Goal: Transaction & Acquisition: Purchase product/service

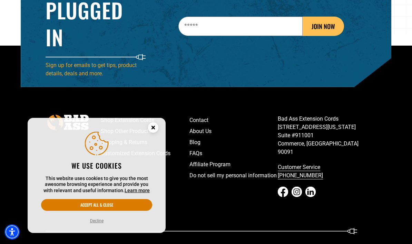
scroll to position [1051, 0]
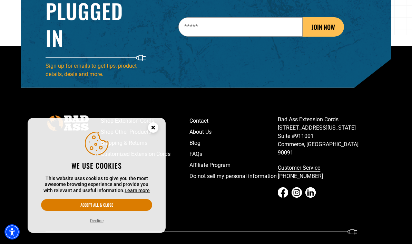
click at [152, 133] on circle "Close this option" at bounding box center [153, 127] width 10 height 10
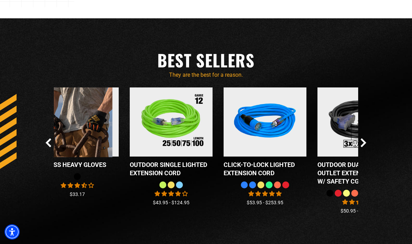
scroll to position [557, 0]
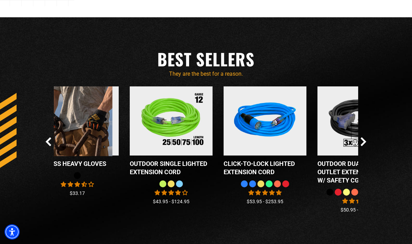
click at [365, 146] on icon "Next Slide" at bounding box center [364, 142] width 4 height 8
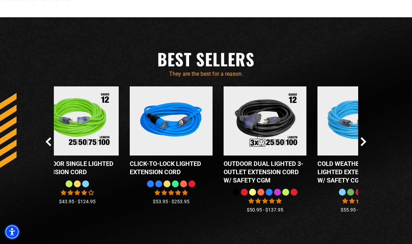
click at [366, 146] on icon "Next Slide" at bounding box center [364, 141] width 6 height 9
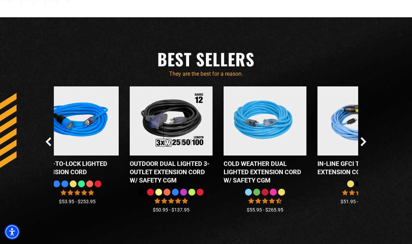
click at [366, 146] on icon "Next Slide" at bounding box center [364, 141] width 6 height 9
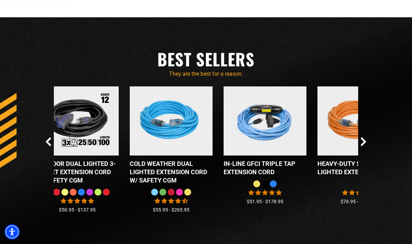
click at [367, 146] on icon "Next Slide" at bounding box center [364, 141] width 6 height 9
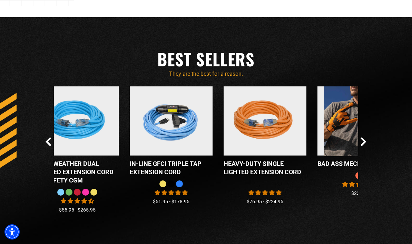
click at [365, 146] on icon "Next Slide" at bounding box center [364, 141] width 6 height 9
click at [366, 146] on icon "Next Slide" at bounding box center [364, 141] width 6 height 9
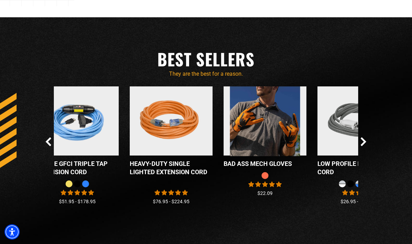
click at [366, 146] on icon "Next Slide" at bounding box center [364, 141] width 6 height 9
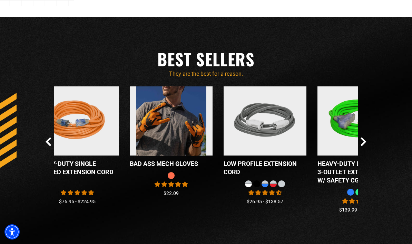
click at [365, 146] on icon "Next Slide" at bounding box center [364, 141] width 6 height 9
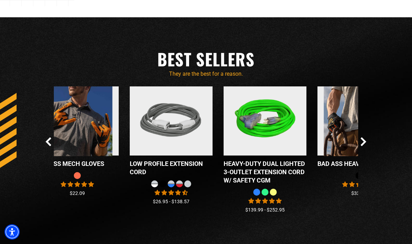
click at [365, 146] on icon "Next Slide" at bounding box center [364, 141] width 6 height 9
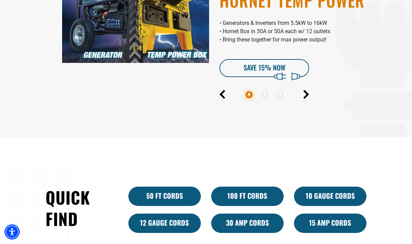
click at [341, 206] on link "10 Gauge Cords" at bounding box center [330, 196] width 73 height 19
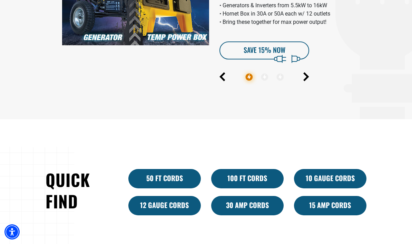
scroll to position [305, 0]
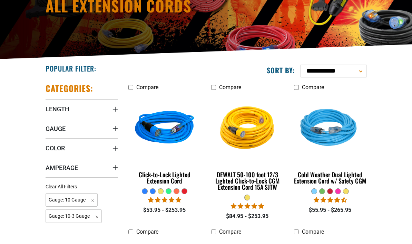
scroll to position [93, 0]
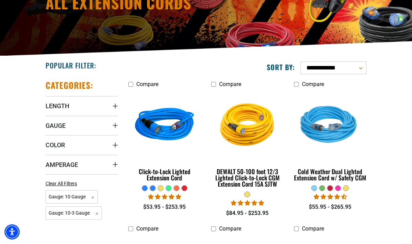
click at [169, 172] on div "Click-to-Lock Lighted Extension Cord" at bounding box center [165, 174] width 73 height 12
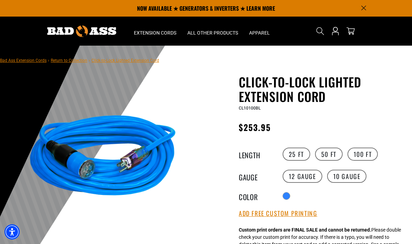
click at [300, 151] on label "25 FT" at bounding box center [297, 154] width 28 height 13
click at [329, 155] on label "50 FT" at bounding box center [329, 154] width 28 height 13
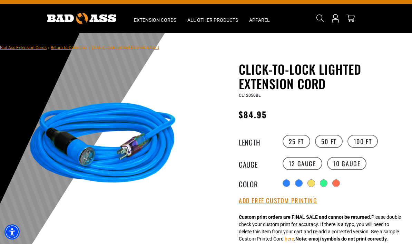
scroll to position [12, 0]
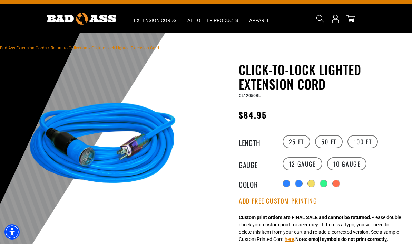
click at [351, 170] on label "10 Gauge" at bounding box center [347, 163] width 40 height 13
click at [292, 136] on label "25 FT" at bounding box center [297, 141] width 28 height 13
click at [331, 140] on label "50 FT" at bounding box center [329, 141] width 28 height 13
click at [354, 164] on label "10 Gauge" at bounding box center [347, 163] width 40 height 13
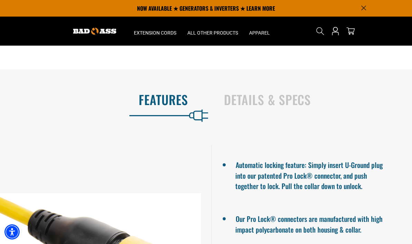
scroll to position [435, 0]
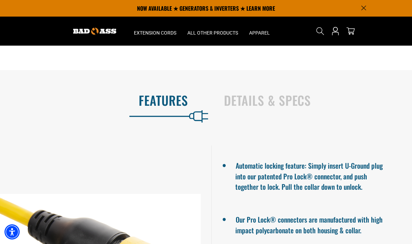
click at [265, 99] on h2 "Details & Specs" at bounding box center [311, 100] width 174 height 15
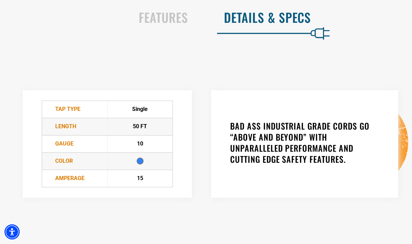
scroll to position [519, 0]
